Goal: Complete Application Form: Complete application form

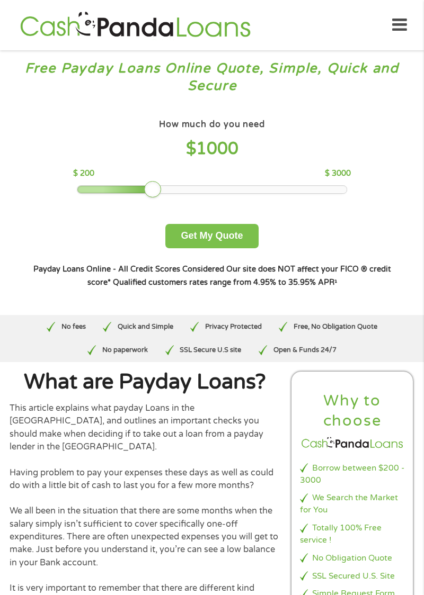
click at [238, 249] on button "Get My Quote" at bounding box center [211, 236] width 93 height 25
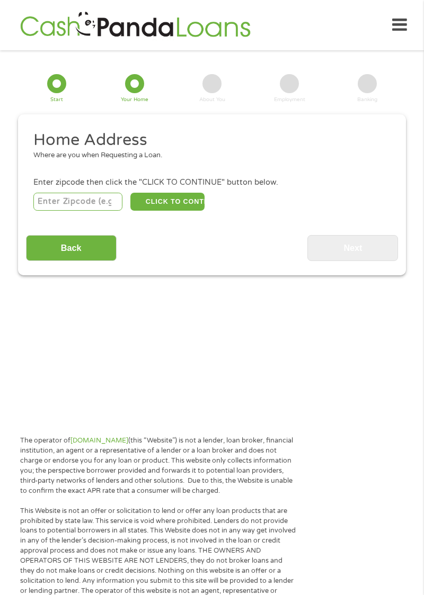
scroll to position [13, 0]
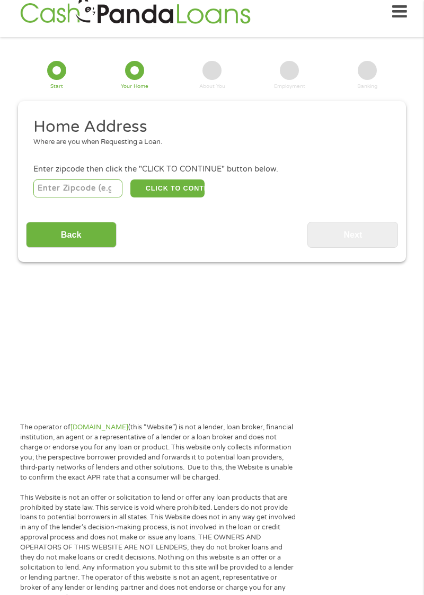
click at [83, 198] on input "number" at bounding box center [78, 189] width 90 height 18
type input "37601"
click at [177, 198] on button "CLICK TO CONTINUE" at bounding box center [167, 189] width 74 height 18
type input "37601"
type input "[GEOGRAPHIC_DATA]"
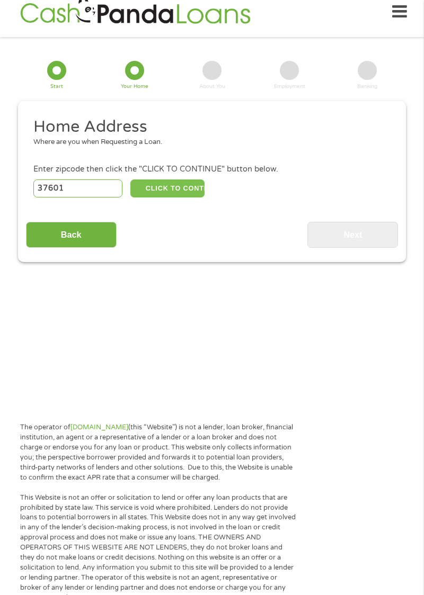
select select "[US_STATE]"
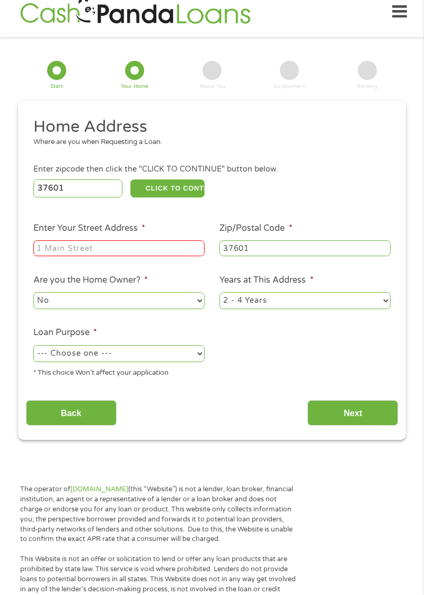
click at [180, 256] on input "Enter Your Street Address *" at bounding box center [118, 248] width 171 height 16
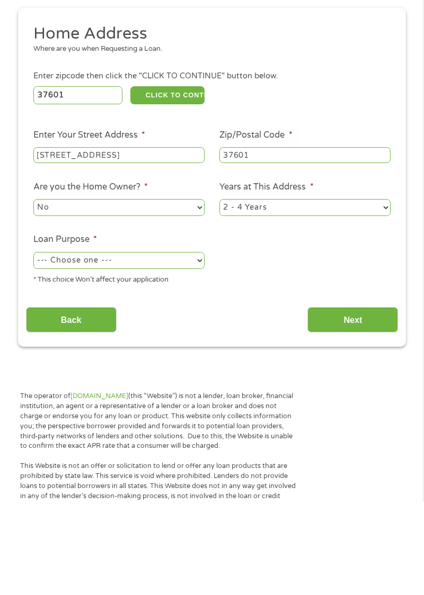
type input "[STREET_ADDRESS]"
click at [187, 362] on select "--- Choose one --- Pay Bills Debt Consolidation Home Improvement Major Purchase…" at bounding box center [118, 353] width 171 height 17
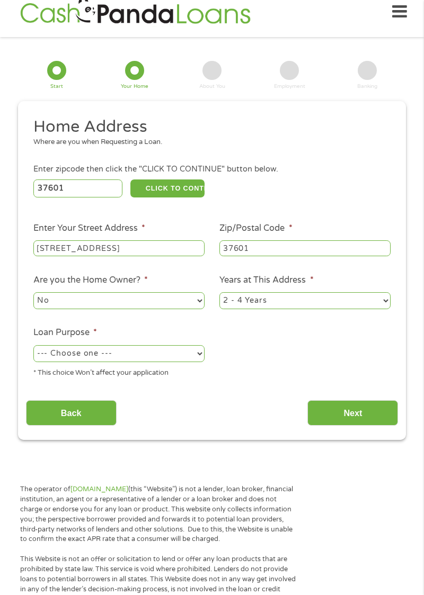
select select "shorttermcash"
click at [362, 426] on input "Next" at bounding box center [352, 413] width 91 height 26
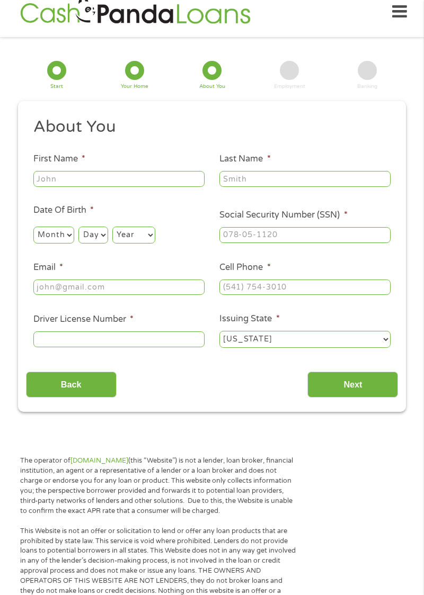
scroll to position [0, 0]
click at [165, 183] on input "First Name *" at bounding box center [118, 179] width 171 height 16
type input "[PERSON_NAME]"
click at [349, 187] on input "Last Name *" at bounding box center [304, 179] width 171 height 16
type input "[PERSON_NAME]"
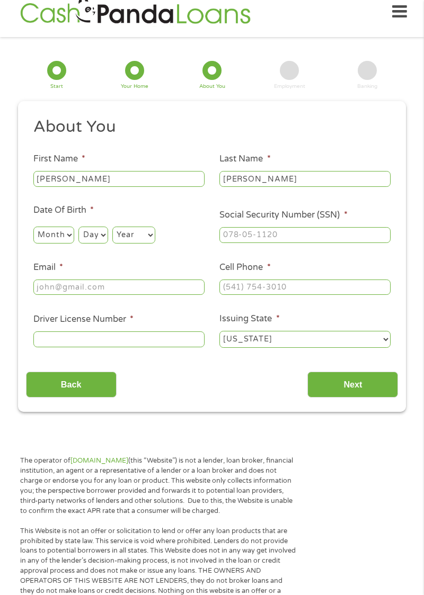
click at [74, 244] on select "Month 1 2 3 4 5 6 7 8 9 10 11 12" at bounding box center [53, 235] width 41 height 17
select select "3"
click at [106, 244] on select "Day 1 2 3 4 5 6 7 8 9 10 11 12 13 14 15 16 17 18 19 20 21 22 23 24 25 26 27 28 …" at bounding box center [92, 235] width 29 height 17
select select "16"
click at [155, 243] on select "Year [DATE] 2006 2005 2004 2003 2002 2001 2000 1999 1998 1997 1996 1995 1994 19…" at bounding box center [133, 235] width 43 height 17
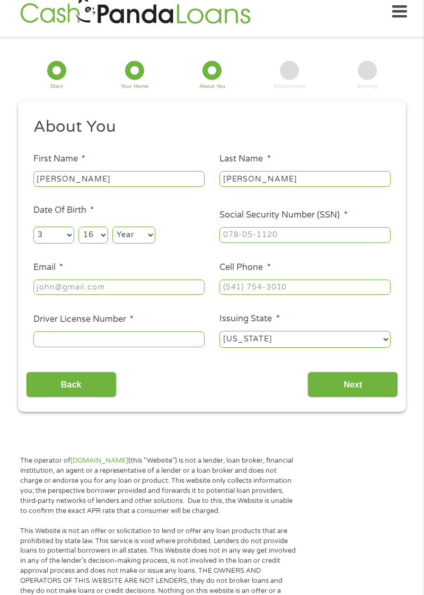
select select "1967"
click at [313, 243] on input "Social Security Number (SSN) *" at bounding box center [304, 235] width 171 height 16
type input "268-80-9919"
click at [131, 296] on input "Email *" at bounding box center [118, 288] width 171 height 16
type input "[EMAIL_ADDRESS][DOMAIN_NAME]"
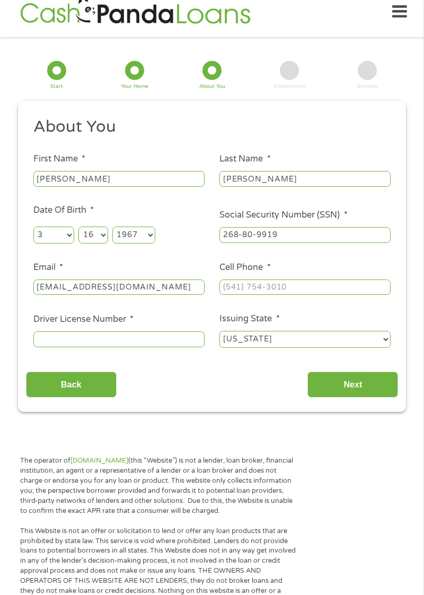
click at [312, 296] on input "Cell Phone *" at bounding box center [304, 288] width 171 height 16
type input "(423) 531-____"
click at [320, 296] on input "Cell Phone *" at bounding box center [304, 288] width 171 height 16
type input "[PHONE_NUMBER]"
click at [155, 347] on input "Driver License Number *" at bounding box center [118, 340] width 171 height 16
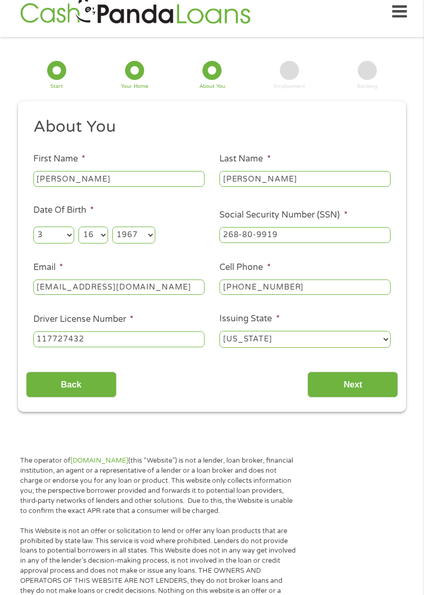
type input "117727432"
click at [364, 398] on input "Next" at bounding box center [352, 385] width 91 height 26
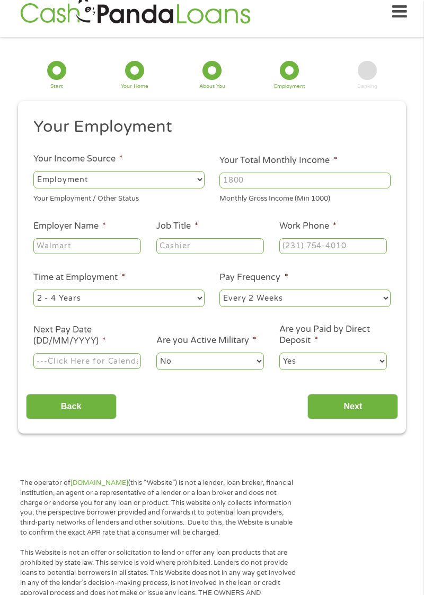
click at [292, 189] on input "Your Total Monthly Income *" at bounding box center [304, 181] width 171 height 16
type input "2900"
click at [104, 254] on input "Employer Name *" at bounding box center [87, 246] width 108 height 16
type input "Food 3"
click at [207, 254] on input "Job Title *" at bounding box center [210, 246] width 108 height 16
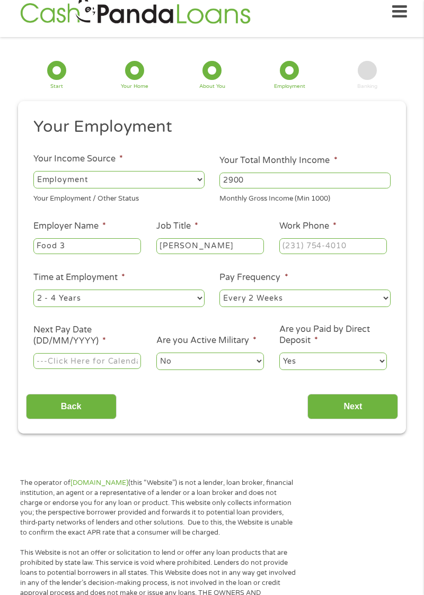
type input "[PERSON_NAME]"
click at [318, 254] on input "Work Phone *" at bounding box center [333, 246] width 108 height 16
type input "[PHONE_NUMBER]"
click at [150, 307] on select "--- Choose one --- 1 Year or less 1 - 2 Years 2 - 4 Years Over 4 Years" at bounding box center [118, 298] width 171 height 17
select select "60months"
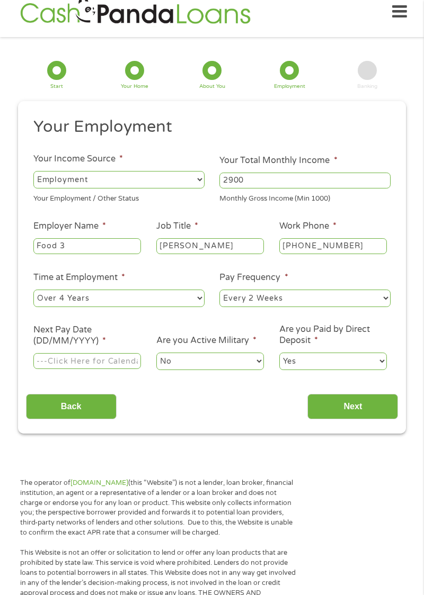
click at [312, 307] on select "--- Choose one --- Every 2 Weeks Every Week Monthly Semi-Monthly" at bounding box center [304, 298] width 171 height 17
select select "weekly"
click at [56, 369] on input "Next Pay Date (DD/MM/YYYY) *" at bounding box center [87, 361] width 108 height 16
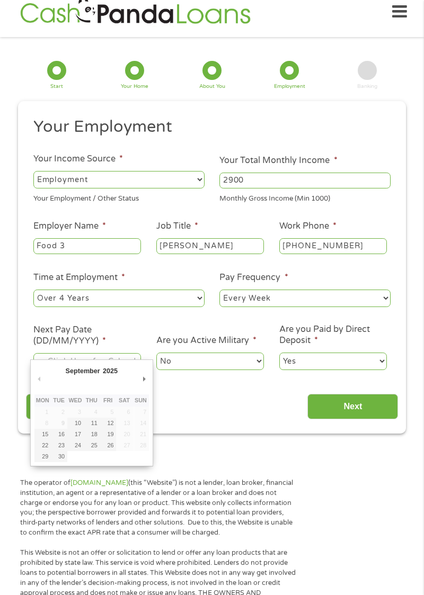
type input "[DATE]"
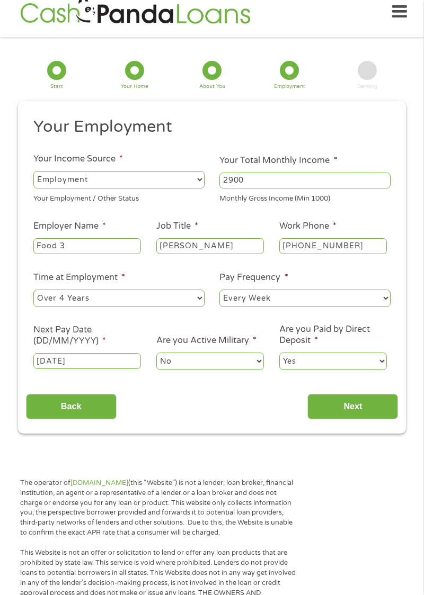
click at [371, 420] on input "Next" at bounding box center [352, 407] width 91 height 26
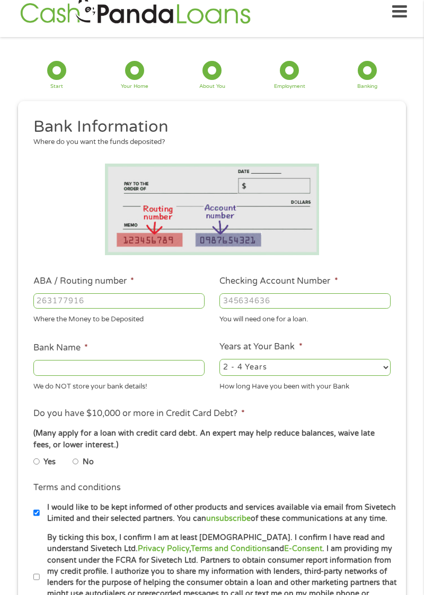
click at [151, 309] on input "ABA / Routing number *" at bounding box center [118, 301] width 171 height 16
